Goal: Communication & Community: Ask a question

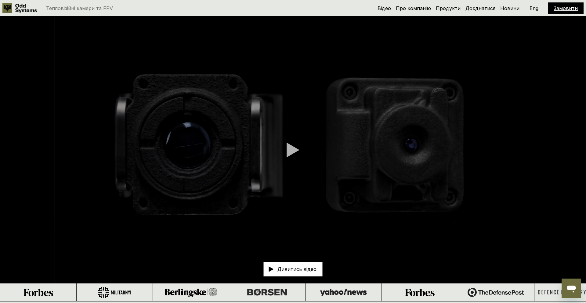
click at [566, 287] on icon "Open messaging window" at bounding box center [571, 288] width 11 height 11
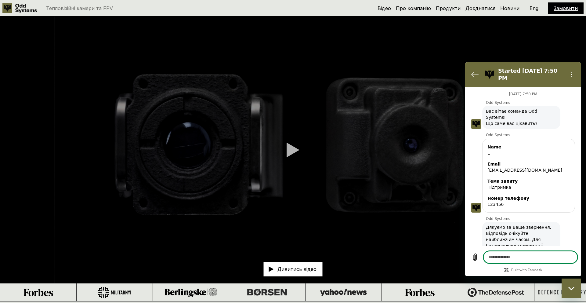
scroll to position [13, 0]
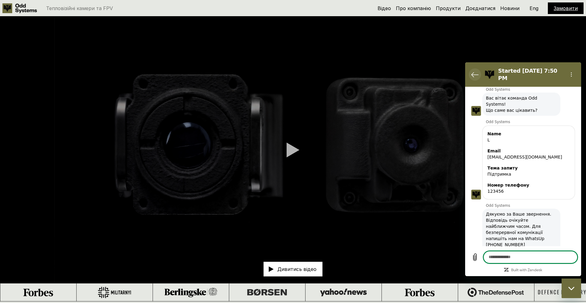
click at [476, 73] on icon "Back to the conversation list" at bounding box center [475, 74] width 7 height 7
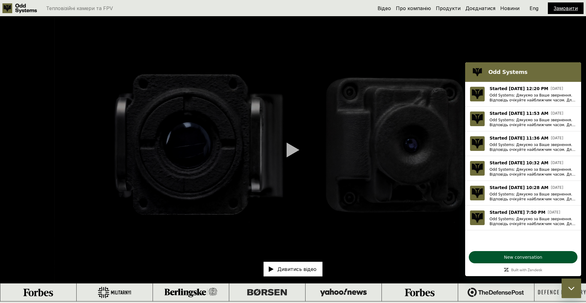
click at [523, 255] on span "New conversation" at bounding box center [523, 257] width 38 height 7
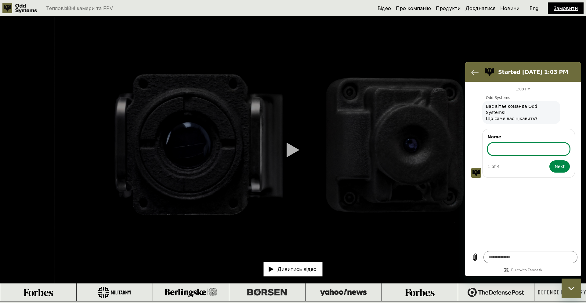
type textarea "*"
click at [475, 73] on icon "Back to the conversation list" at bounding box center [475, 71] width 7 height 7
